Goal: Task Accomplishment & Management: Manage account settings

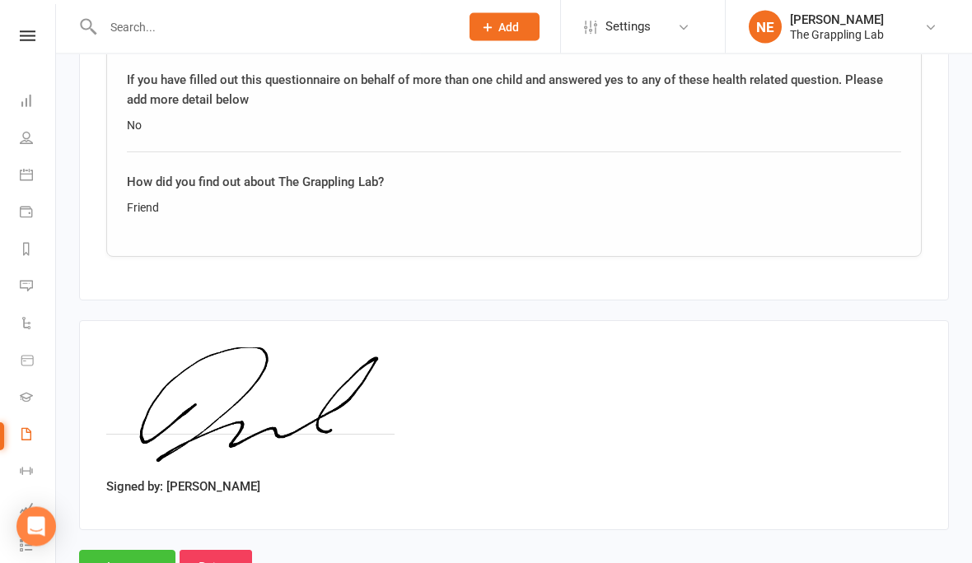
click at [116, 563] on input "Approve" at bounding box center [127, 568] width 96 height 35
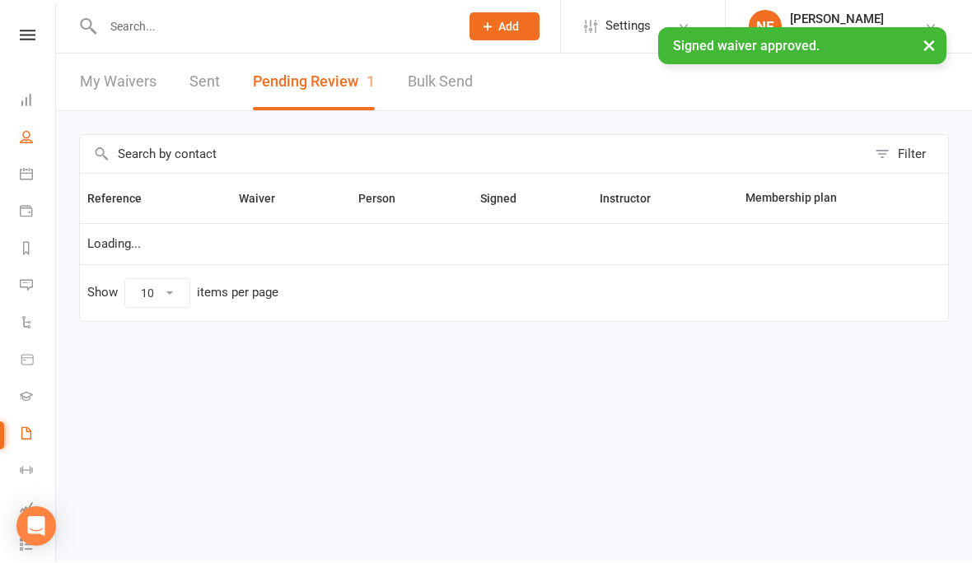
click at [35, 131] on link "People" at bounding box center [38, 139] width 37 height 37
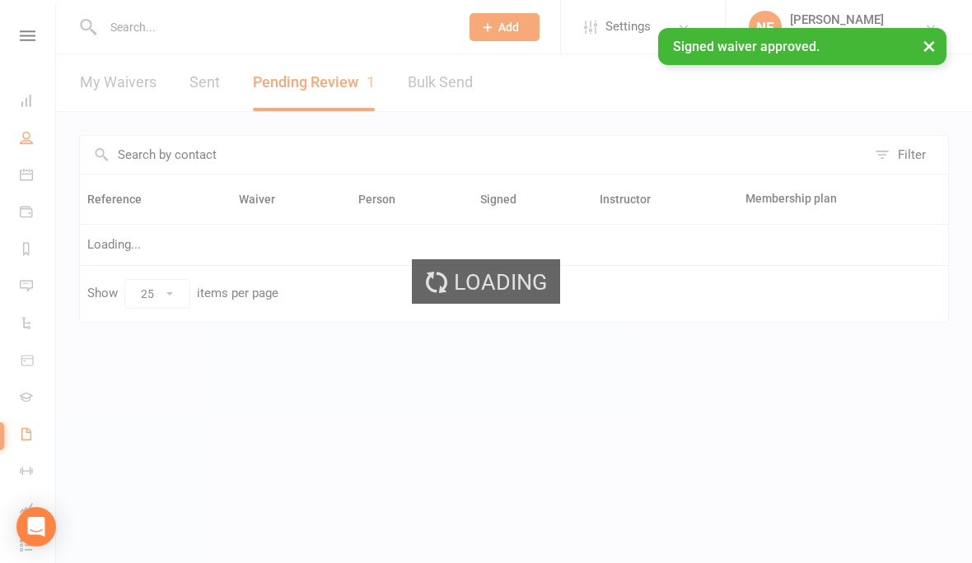
select select "100"
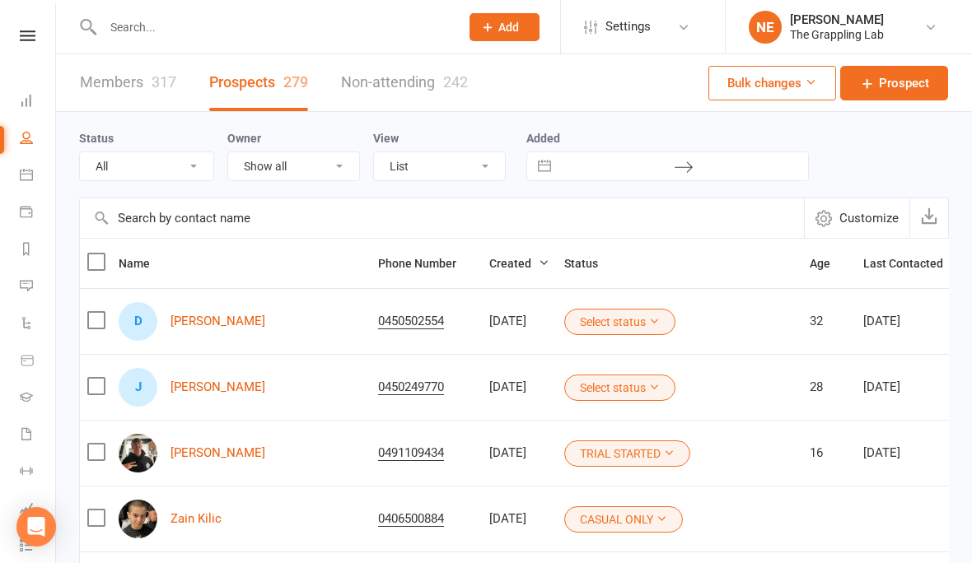
click at [648, 323] on icon at bounding box center [654, 321] width 12 height 12
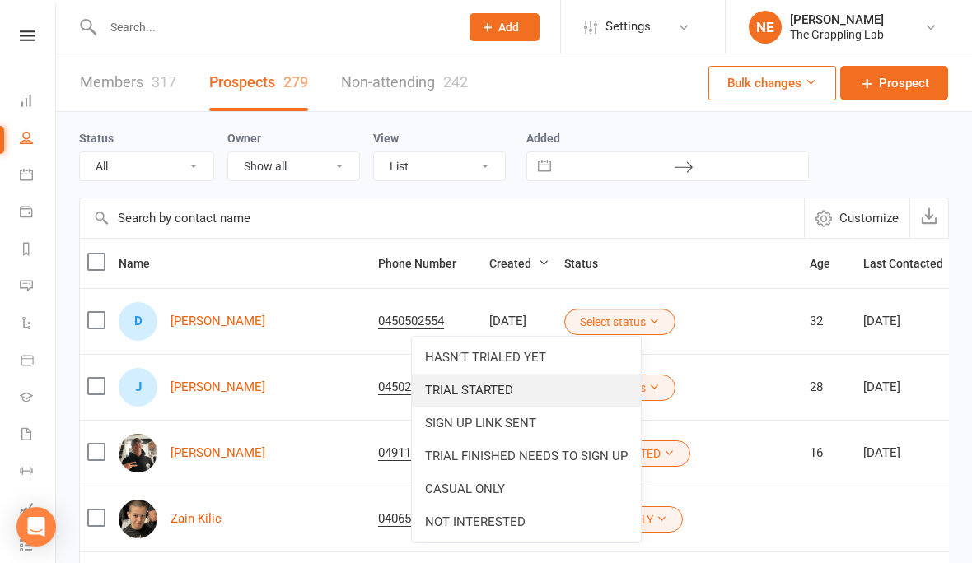
click at [542, 391] on link "TRIAL STARTED" at bounding box center [526, 390] width 229 height 33
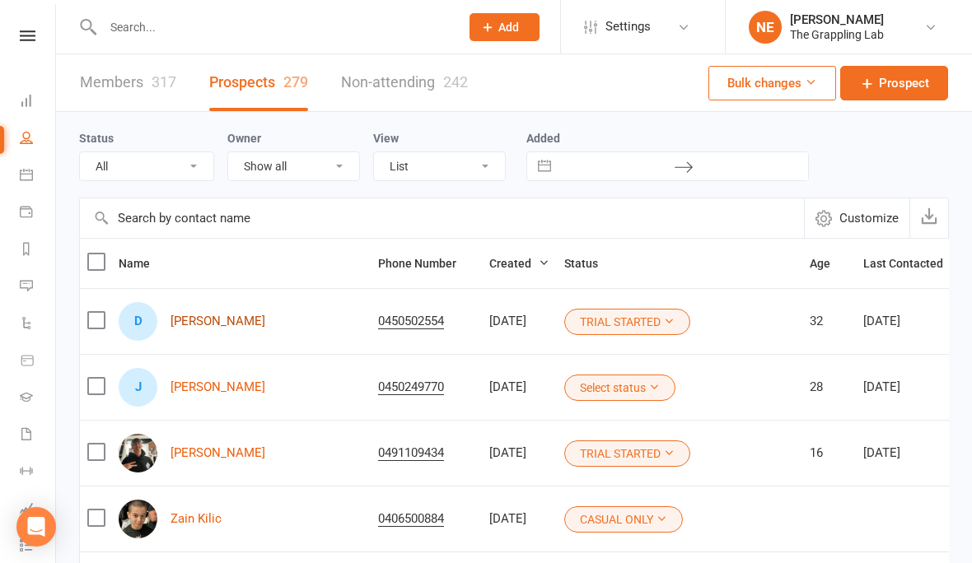
click at [208, 325] on link "[PERSON_NAME]" at bounding box center [218, 322] width 95 height 14
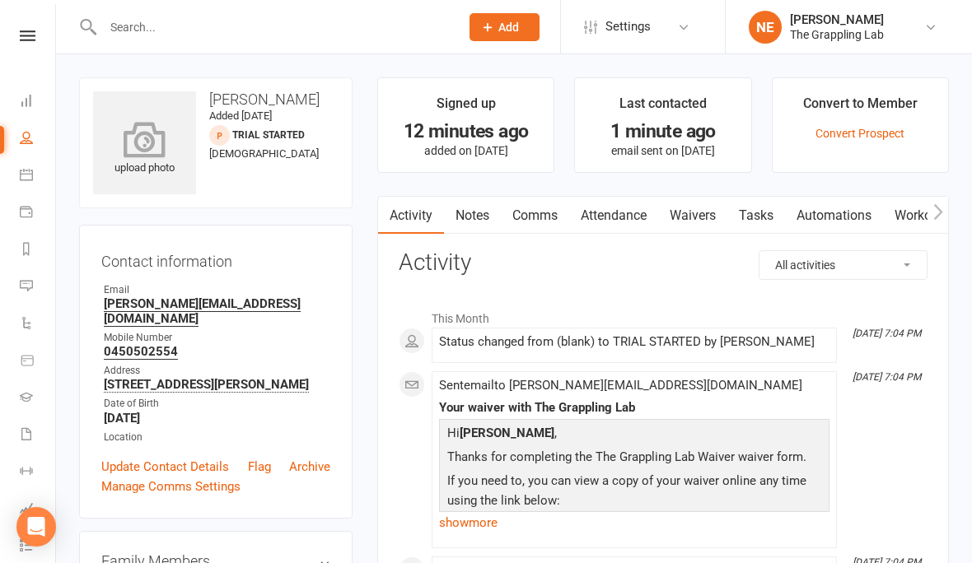
click at [147, 144] on icon at bounding box center [145, 139] width 114 height 36
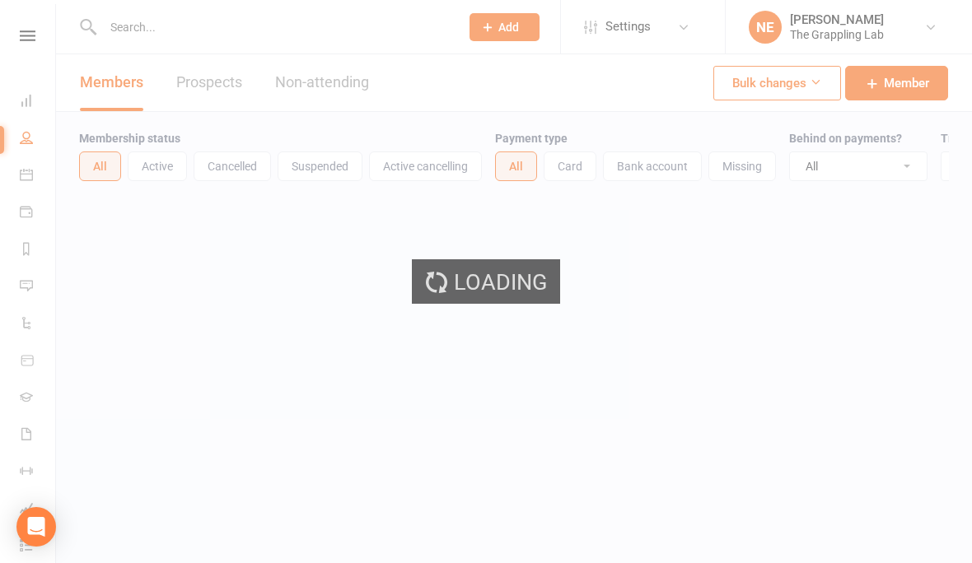
select select "100"
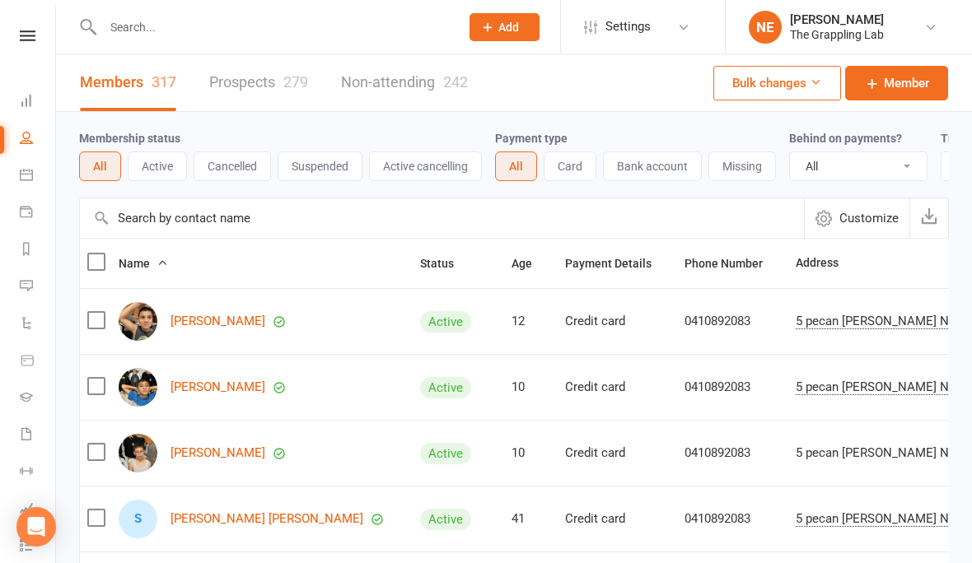
click at [269, 88] on link "Prospects 279" at bounding box center [258, 82] width 99 height 57
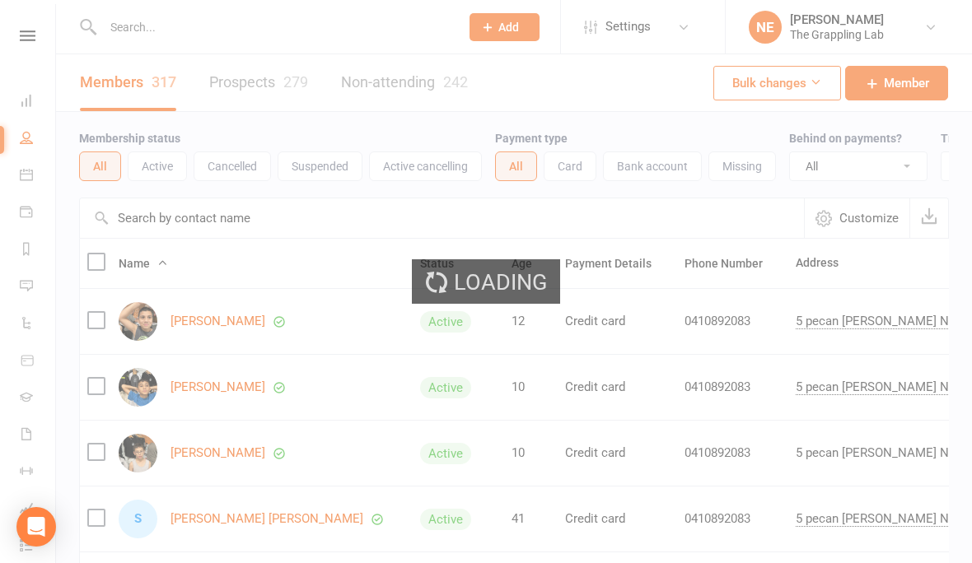
select select "100"
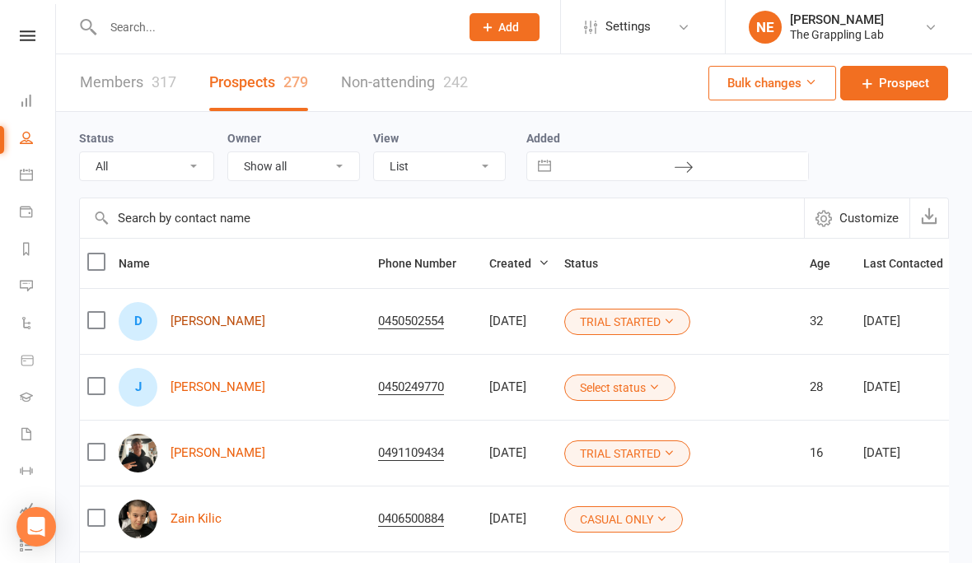
click at [184, 322] on link "[PERSON_NAME]" at bounding box center [218, 322] width 95 height 14
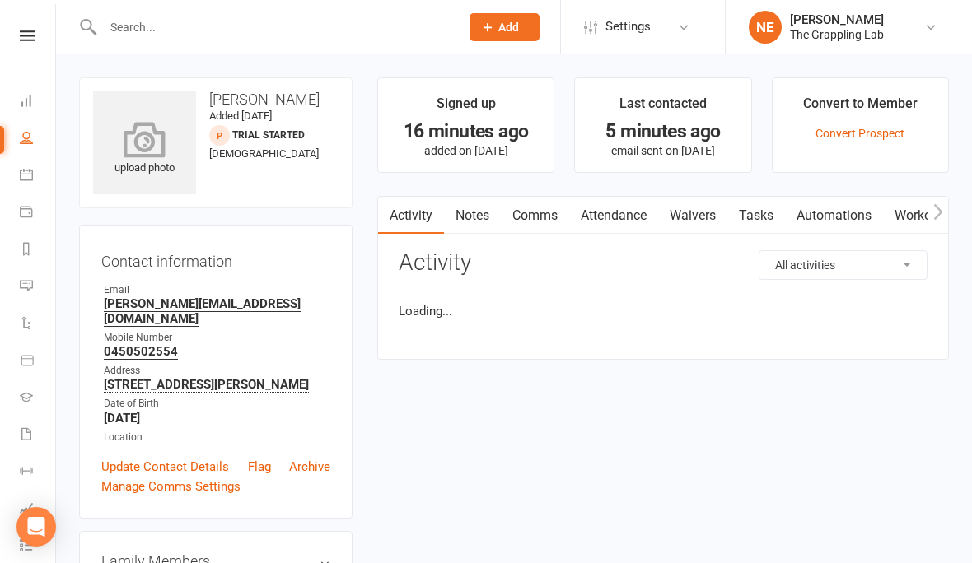
click at [152, 153] on icon at bounding box center [145, 139] width 114 height 36
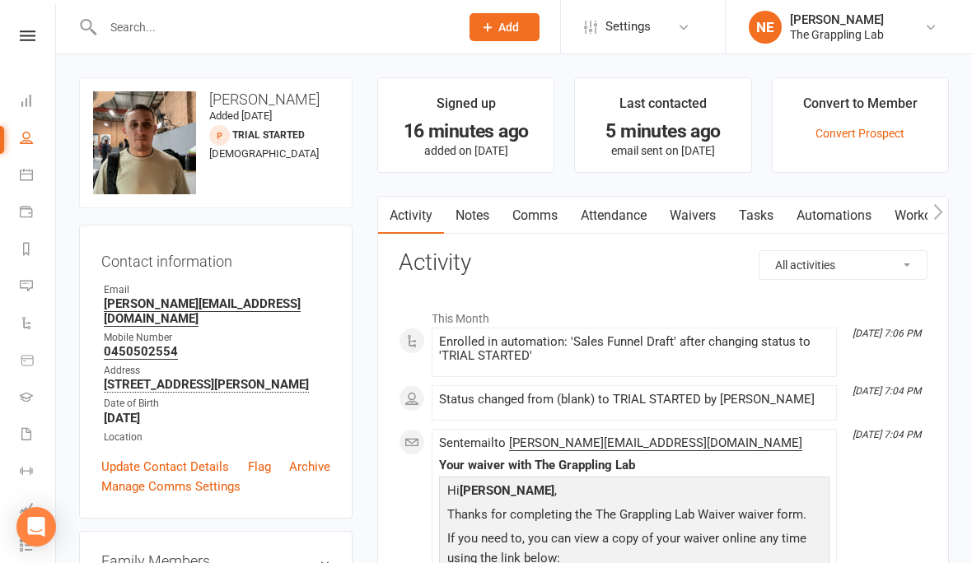
click at [20, 127] on link "People" at bounding box center [38, 139] width 37 height 37
select select "100"
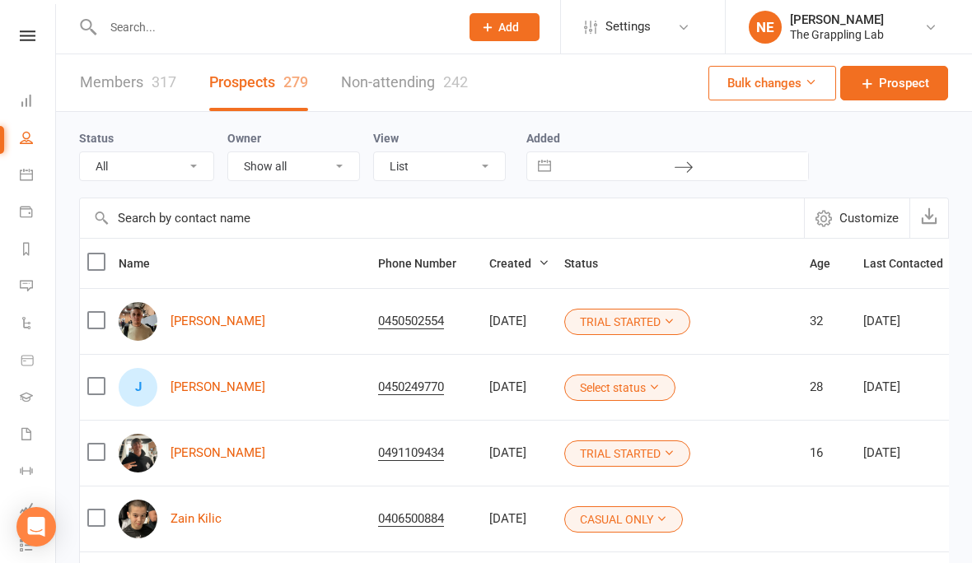
click at [619, 375] on button "Select status" at bounding box center [619, 388] width 111 height 26
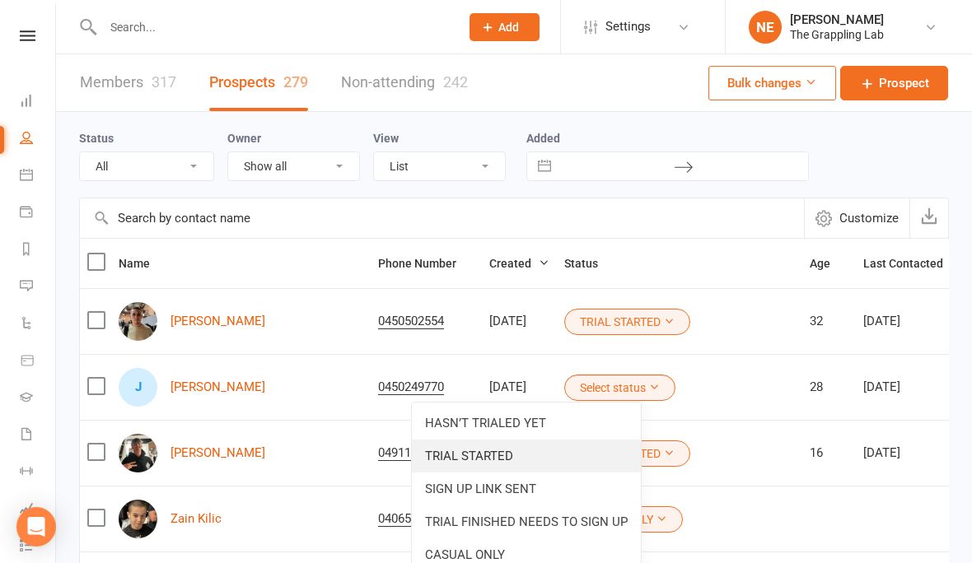
click at [546, 456] on link "TRIAL STARTED" at bounding box center [526, 456] width 229 height 33
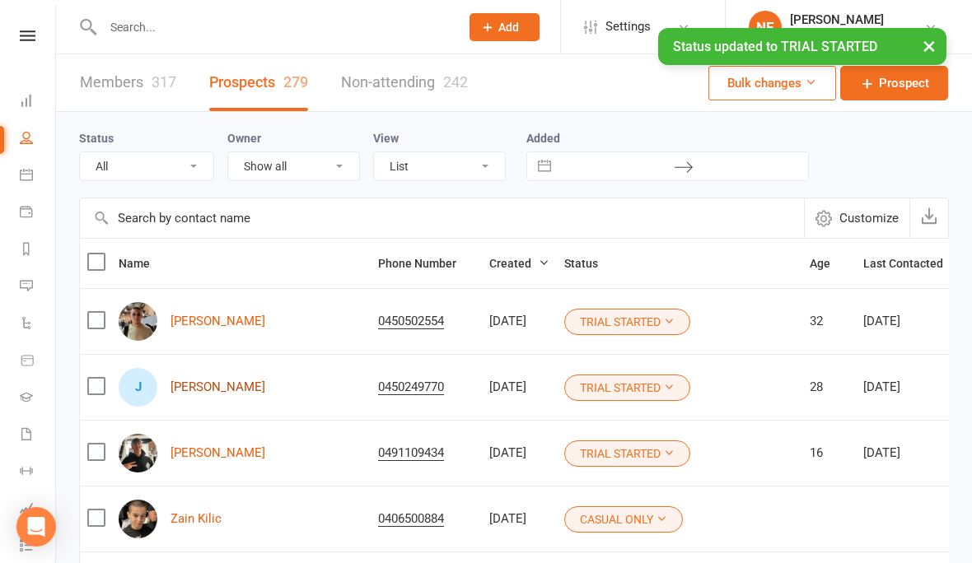
click at [200, 383] on link "[PERSON_NAME]" at bounding box center [218, 388] width 95 height 14
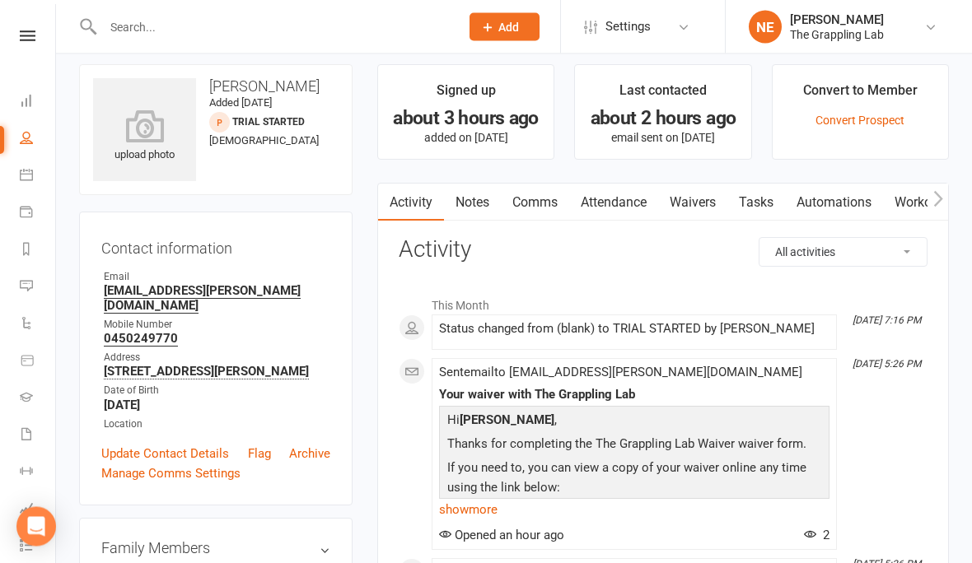
scroll to position [2, 0]
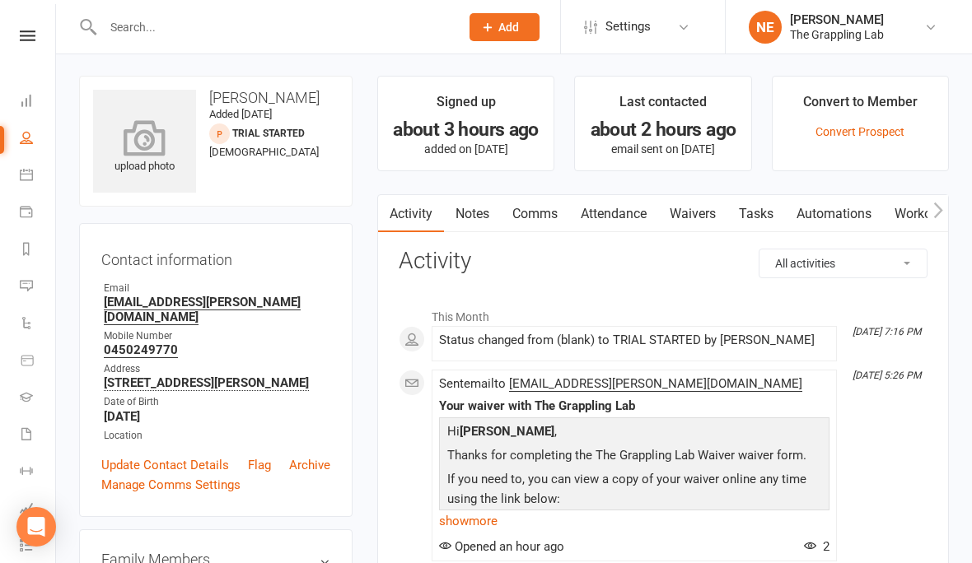
click at [142, 156] on icon at bounding box center [145, 137] width 114 height 36
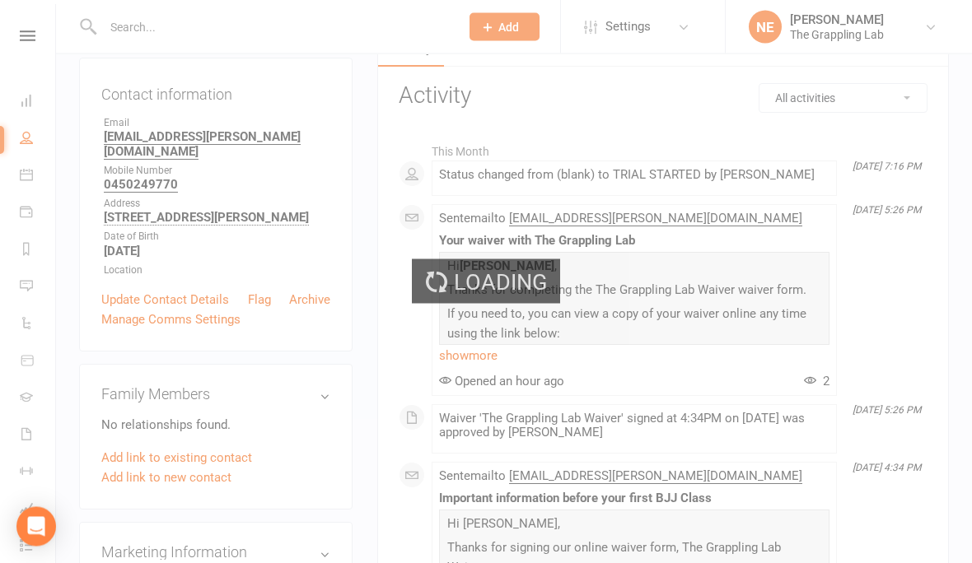
scroll to position [0, 0]
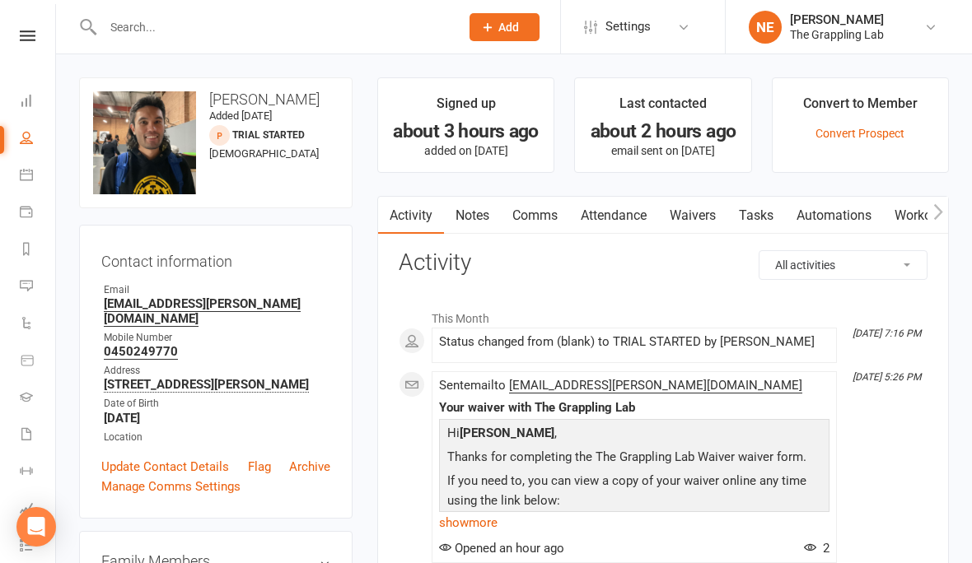
click at [10, 128] on li "People" at bounding box center [27, 139] width 55 height 37
click at [26, 144] on link "People" at bounding box center [38, 139] width 37 height 37
select select "100"
